Goal: Obtain resource: Obtain resource

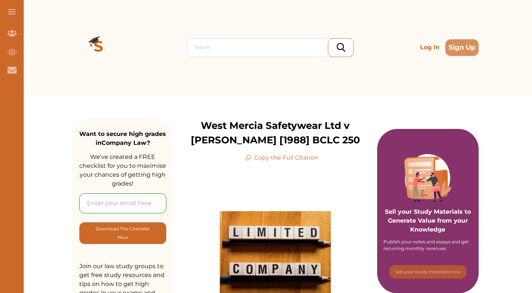
scroll to position [83, 0]
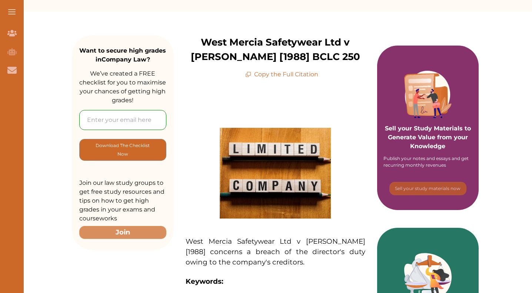
click at [266, 76] on p "Copy the Full Citation" at bounding box center [281, 74] width 73 height 9
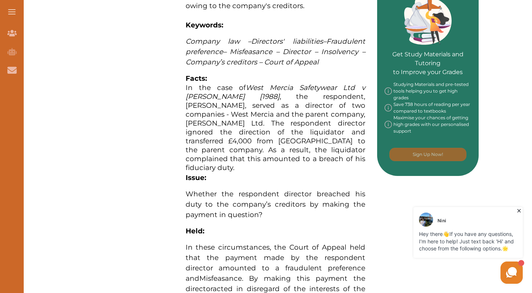
scroll to position [343, 0]
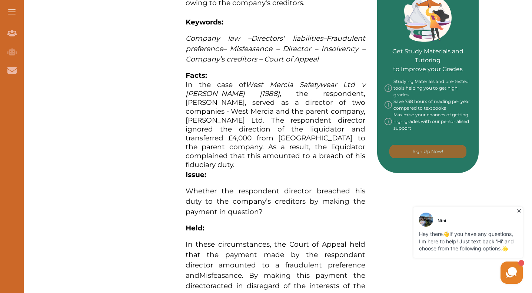
click at [277, 156] on span "In the case of West Mercia Safetywear Ltd v [PERSON_NAME] [1988] , the responde…" at bounding box center [276, 124] width 180 height 89
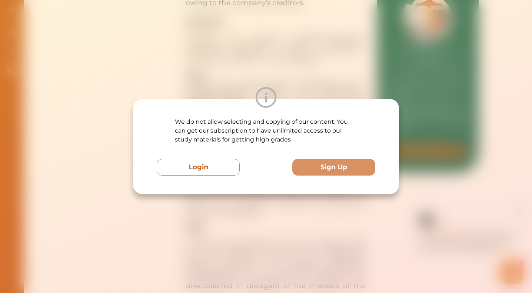
click at [315, 210] on div "We do not allow selecting and copying of our content. You can get our subscript…" at bounding box center [266, 146] width 532 height 293
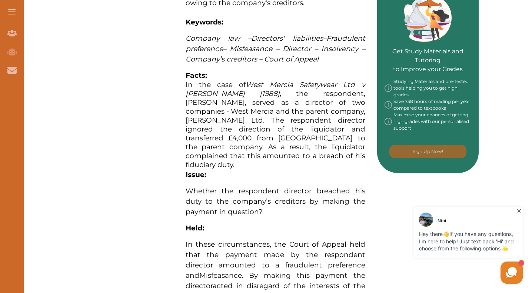
click at [213, 95] on span "In the case of West Mercia Safetywear Ltd v [PERSON_NAME] [1988] , the responde…" at bounding box center [276, 124] width 180 height 89
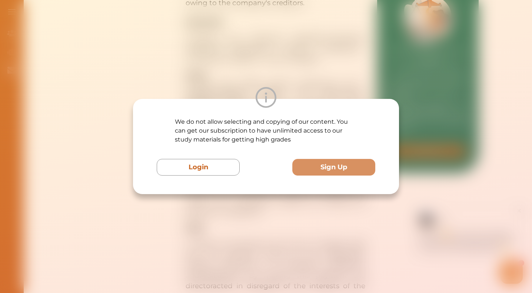
click at [238, 74] on div "We do not allow selecting and copying of our content. You can get our subscript…" at bounding box center [266, 146] width 532 height 293
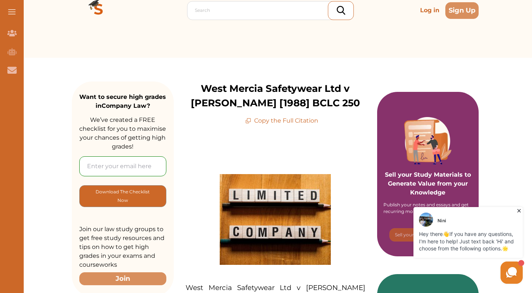
scroll to position [0, 0]
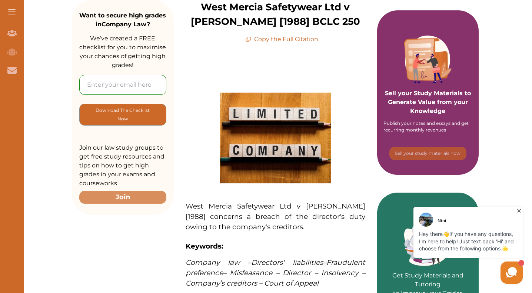
scroll to position [74, 0]
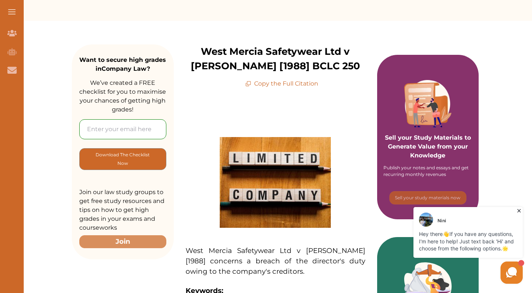
click at [293, 86] on p "Copy the Full Citation" at bounding box center [281, 83] width 73 height 9
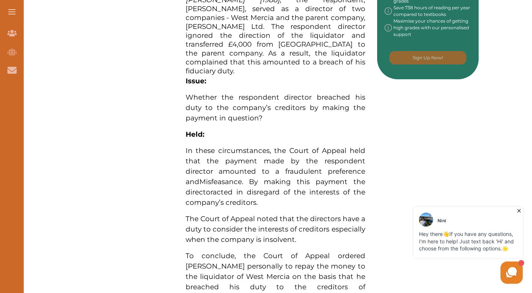
scroll to position [444, 0]
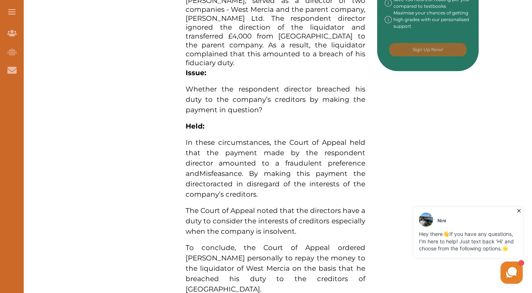
click at [100, 127] on div "Want to secure high grades in Company Law ? We’ve created a FREE checklist for …" at bounding box center [275, 118] width 513 height 937
click at [266, 114] on span "Whether the respondent director breached his duty to the company’s creditors by…" at bounding box center [276, 99] width 180 height 29
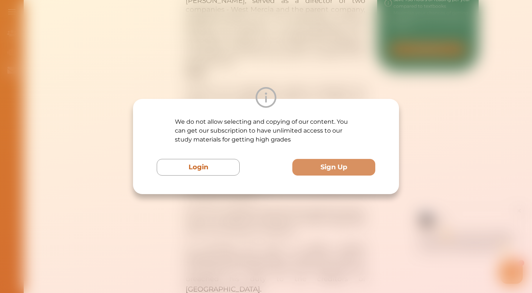
click at [370, 224] on div "We do not allow selecting and copying of our content. You can get our subscript…" at bounding box center [266, 146] width 532 height 293
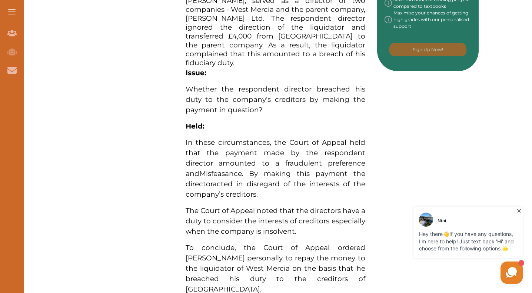
drag, startPoint x: 97, startPoint y: 69, endPoint x: 337, endPoint y: 235, distance: 292.6
click at [337, 235] on div "Want to secure high grades in Company Law ? We’ve created a FREE checklist for …" at bounding box center [275, 118] width 513 height 937
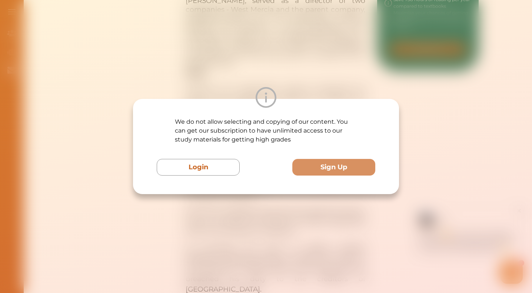
drag, startPoint x: 383, startPoint y: 219, endPoint x: 376, endPoint y: 215, distance: 8.1
click at [383, 219] on div "We do not allow selecting and copying of our content. You can get our subscript…" at bounding box center [266, 146] width 532 height 293
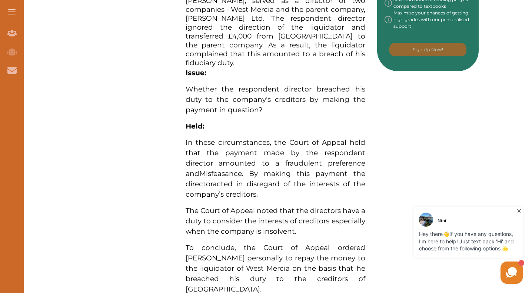
drag, startPoint x: 376, startPoint y: 211, endPoint x: 239, endPoint y: 62, distance: 202.1
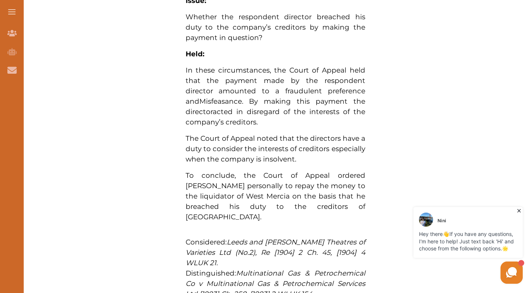
scroll to position [518, 0]
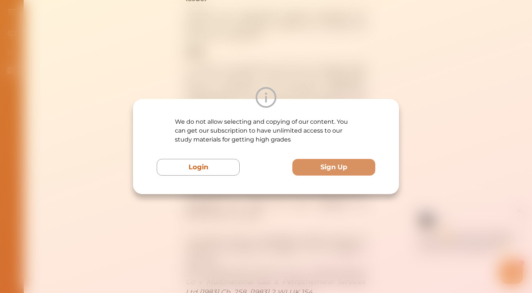
click at [413, 136] on div "We do not allow selecting and copying of our content. You can get our subscript…" at bounding box center [266, 146] width 532 height 293
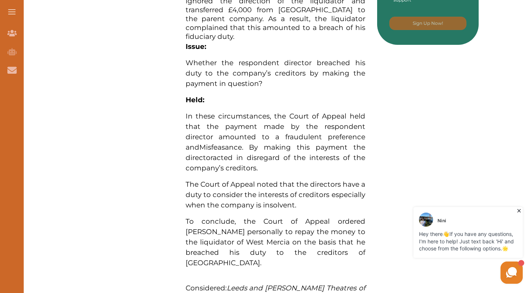
scroll to position [444, 0]
